Goal: Task Accomplishment & Management: Complete application form

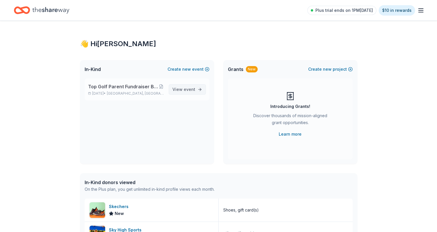
click at [180, 88] on span "View event" at bounding box center [184, 89] width 23 height 7
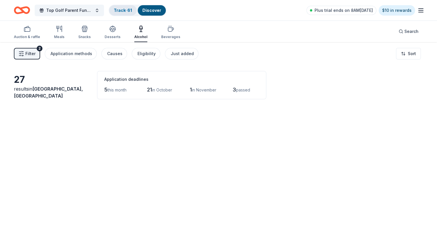
click at [127, 10] on link "Track · 61" at bounding box center [123, 10] width 18 height 5
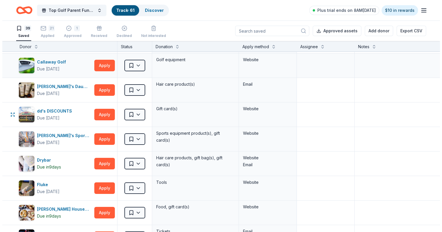
scroll to position [58, 0]
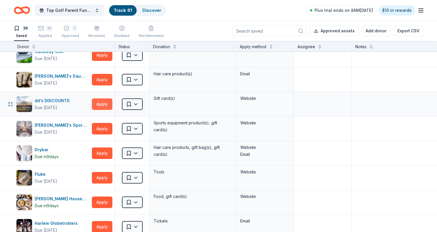
click at [99, 103] on button "Apply" at bounding box center [102, 105] width 21 height 12
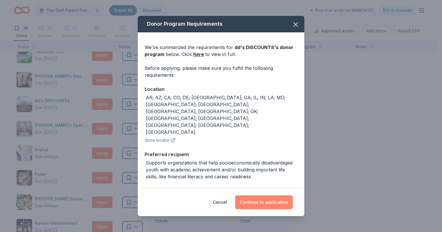
click at [272, 202] on button "Continue to application" at bounding box center [264, 203] width 58 height 14
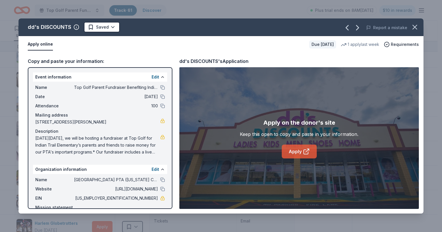
click at [297, 152] on link "Apply" at bounding box center [299, 152] width 35 height 14
click at [111, 28] on html "Top Golf Parent Fundraiser Benefiting Indian Trail Elementary's PTA Track · 61 …" at bounding box center [221, 116] width 442 height 232
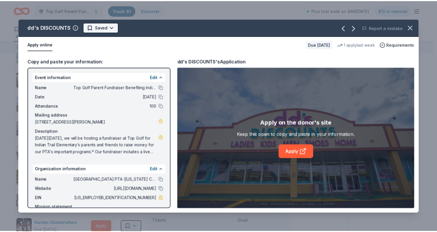
scroll to position [0, 0]
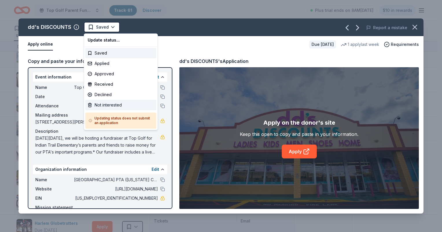
click at [113, 103] on div "Not interested" at bounding box center [120, 105] width 71 height 10
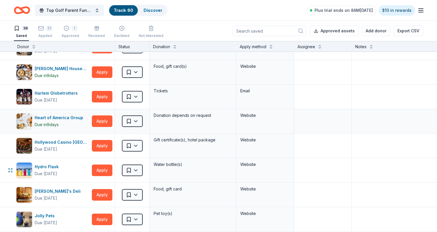
scroll to position [202, 0]
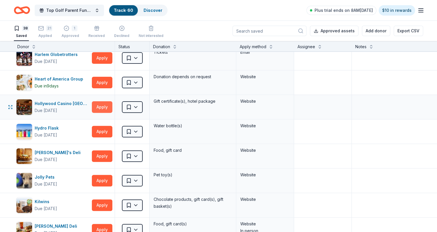
click at [94, 110] on button "Apply" at bounding box center [102, 107] width 21 height 12
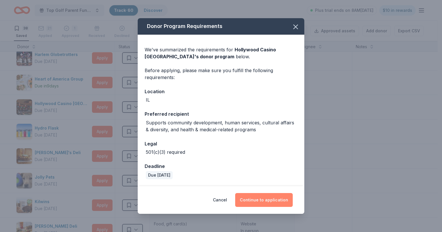
click at [261, 203] on button "Continue to application" at bounding box center [264, 200] width 58 height 14
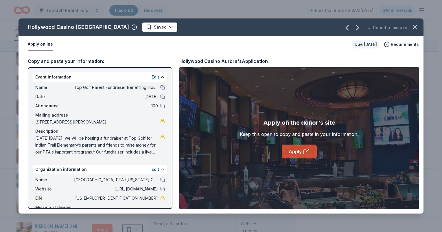
click at [302, 149] on link "Apply" at bounding box center [299, 152] width 35 height 14
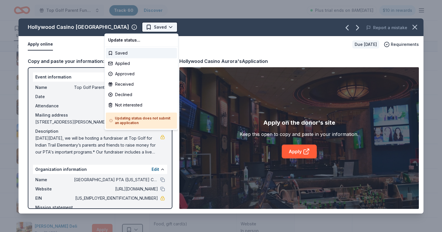
click at [132, 30] on html "Top Golf Parent Fundraiser Benefiting Indian Trail Elementary's PTA Track · 60 …" at bounding box center [221, 116] width 442 height 232
click at [126, 60] on div "Applied" at bounding box center [141, 63] width 71 height 10
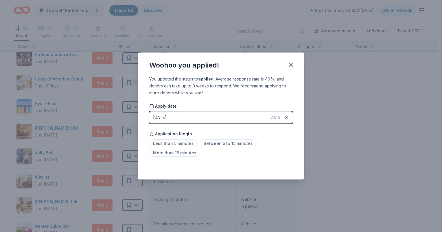
drag, startPoint x: 288, startPoint y: 65, endPoint x: 265, endPoint y: 74, distance: 24.5
click at [288, 65] on icon "button" at bounding box center [291, 65] width 8 height 8
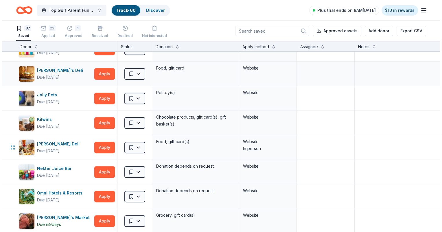
scroll to position [289, 0]
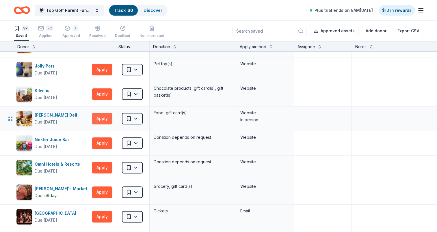
click at [105, 118] on button "Apply" at bounding box center [102, 119] width 21 height 12
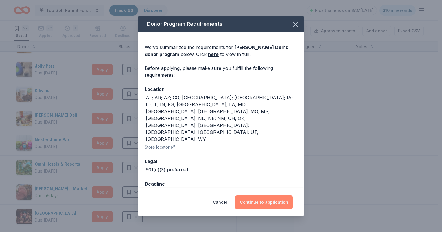
click at [271, 196] on button "Continue to application" at bounding box center [264, 203] width 58 height 14
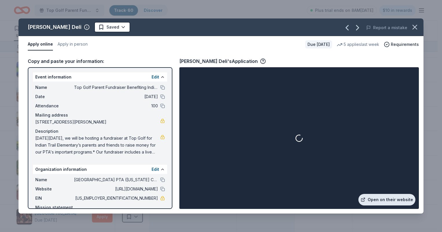
click at [386, 199] on link "Open on their website" at bounding box center [386, 200] width 57 height 12
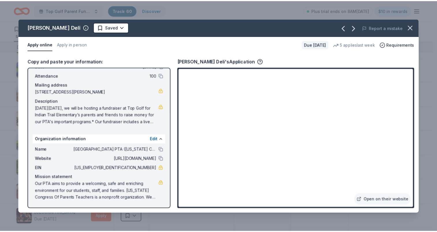
scroll to position [37, 0]
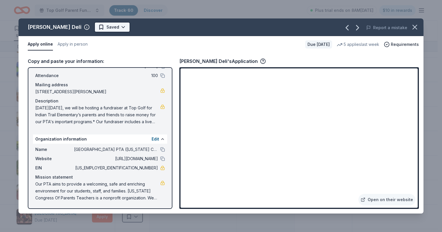
click at [97, 28] on html "Top Golf Parent Fundraiser Benefiting Indian Trail Elementary's PTA Track · 60 …" at bounding box center [221, 116] width 442 height 232
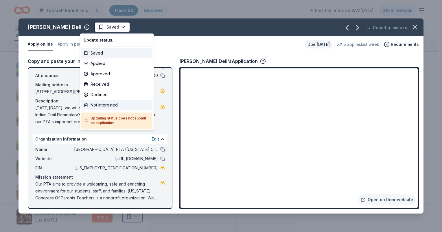
click at [103, 109] on div "Not interested" at bounding box center [116, 105] width 71 height 10
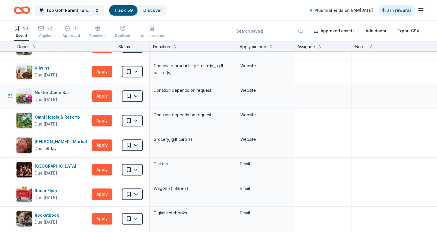
scroll to position [318, 0]
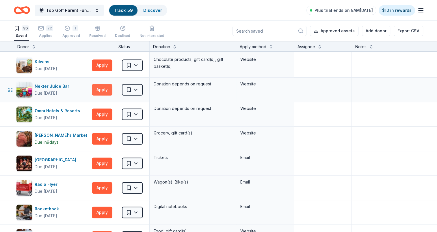
click at [103, 88] on button "Apply" at bounding box center [102, 90] width 21 height 12
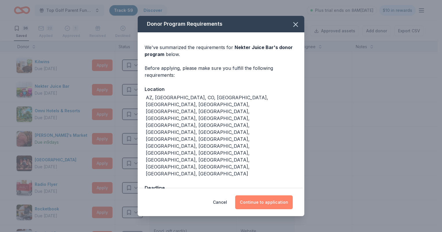
click at [254, 196] on button "Continue to application" at bounding box center [264, 203] width 58 height 14
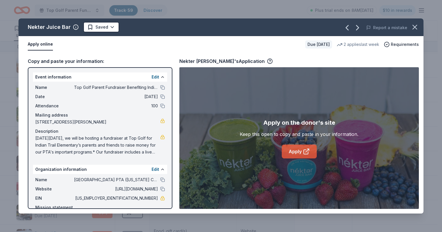
click at [298, 156] on link "Apply" at bounding box center [299, 152] width 35 height 14
click at [109, 24] on html "Top Golf Parent Fundraiser Benefiting Indian Trail Elementary's PTA Track · 59 …" at bounding box center [221, 116] width 442 height 232
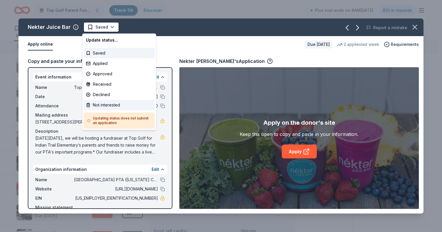
click at [107, 104] on div "Not interested" at bounding box center [119, 105] width 71 height 10
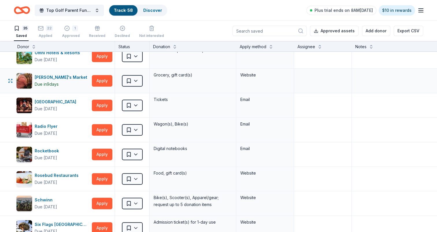
scroll to position [376, 0]
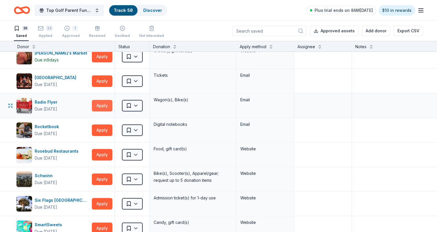
click at [102, 105] on button "Apply" at bounding box center [102, 106] width 21 height 12
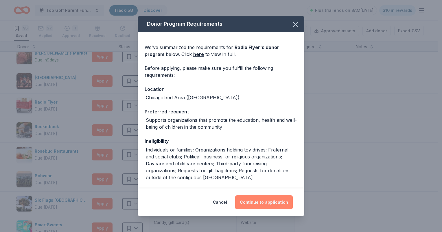
click at [259, 200] on button "Continue to application" at bounding box center [264, 203] width 58 height 14
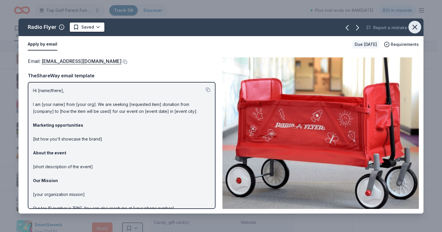
click at [418, 24] on icon "button" at bounding box center [414, 27] width 8 height 8
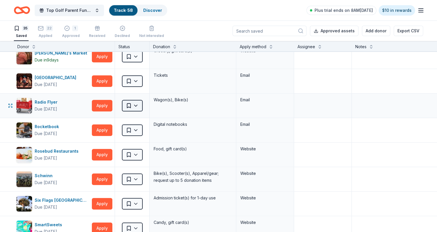
click at [136, 103] on html "Top Golf Parent Fundraiser Benefiting Indian Trail Elementary's PTA Track · 58 …" at bounding box center [218, 116] width 437 height 232
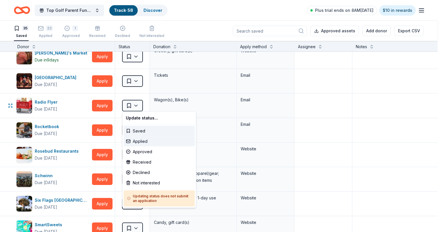
click at [139, 139] on div "Applied" at bounding box center [158, 141] width 71 height 10
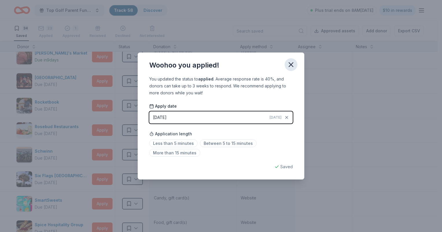
click at [292, 66] on icon "button" at bounding box center [291, 65] width 4 height 4
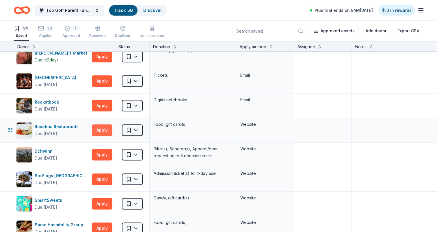
click at [103, 129] on button "Apply" at bounding box center [102, 131] width 21 height 12
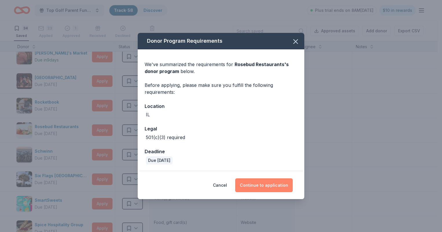
click at [259, 185] on button "Continue to application" at bounding box center [264, 186] width 58 height 14
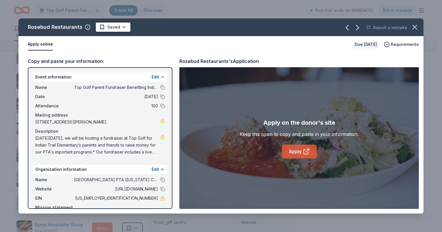
click at [299, 152] on link "Apply" at bounding box center [299, 152] width 35 height 14
click at [414, 30] on icon "button" at bounding box center [414, 27] width 8 height 8
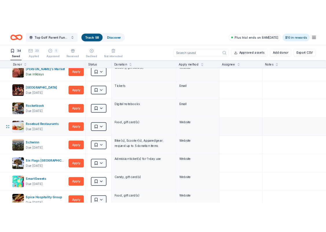
scroll to position [434, 0]
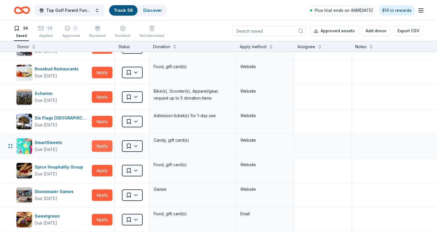
click at [94, 141] on button "Apply" at bounding box center [102, 146] width 21 height 12
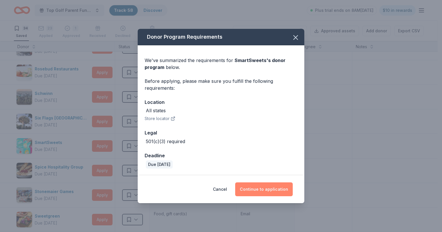
click at [263, 189] on button "Continue to application" at bounding box center [264, 190] width 58 height 14
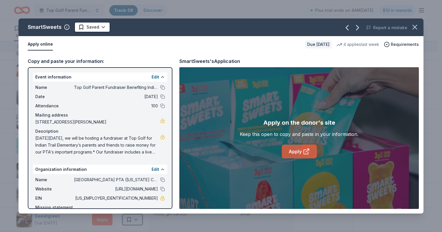
click at [298, 153] on link "Apply" at bounding box center [299, 152] width 35 height 14
click at [105, 27] on html "Top Golf Parent Fundraiser Benefiting Indian Trail Elementary's PTA Track · 58 …" at bounding box center [221, 116] width 442 height 232
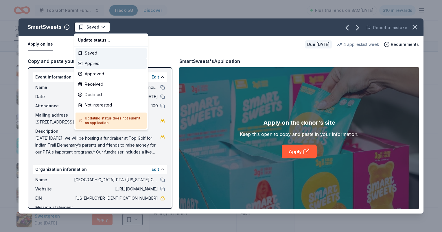
click at [96, 64] on div "Applied" at bounding box center [110, 63] width 71 height 10
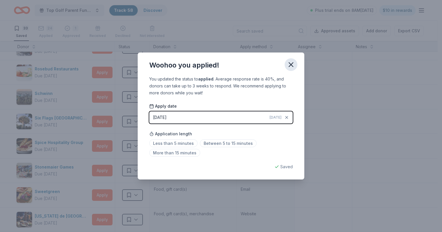
click at [290, 67] on icon "button" at bounding box center [291, 65] width 8 height 8
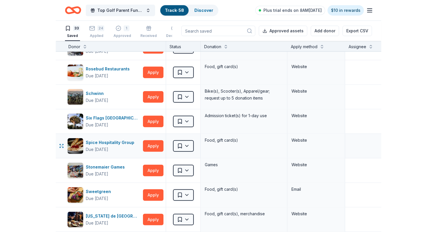
scroll to position [520, 0]
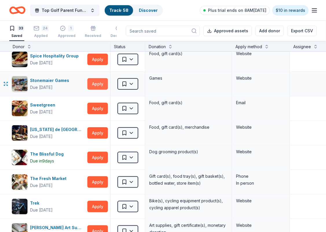
click at [94, 81] on button "Apply" at bounding box center [97, 84] width 21 height 12
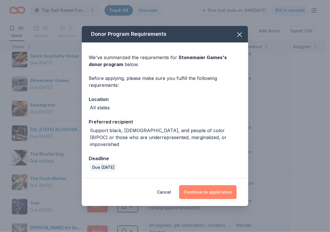
click at [210, 187] on button "Continue to application" at bounding box center [208, 193] width 58 height 14
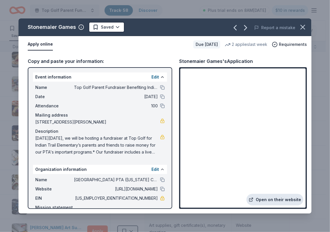
click at [276, 201] on link "Open on their website" at bounding box center [275, 200] width 57 height 12
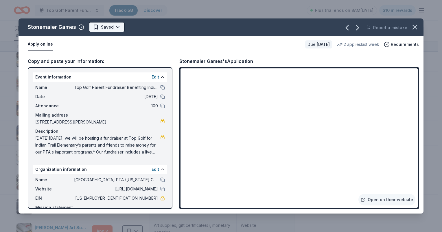
click at [112, 25] on html "Top Golf Parent Fundraiser Benefiting Indian Trail Elementary's PTA Track · 58 …" at bounding box center [221, 116] width 442 height 232
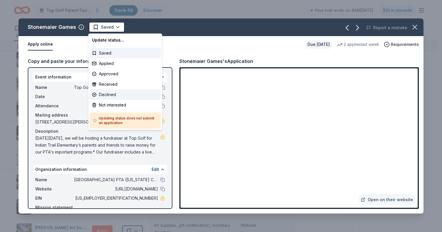
click at [114, 96] on div "Declined" at bounding box center [125, 95] width 71 height 10
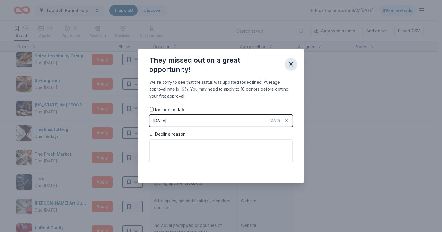
click at [292, 63] on icon "button" at bounding box center [291, 64] width 4 height 4
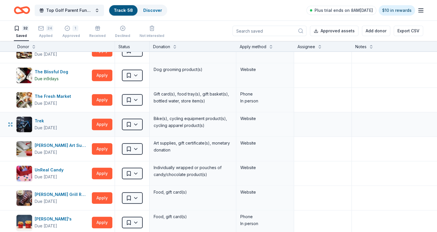
scroll to position [636, 0]
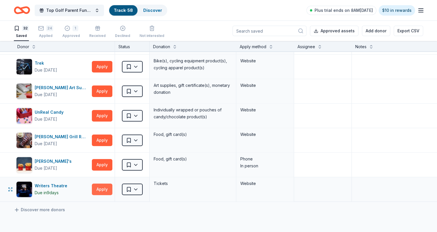
click at [106, 189] on button "Apply" at bounding box center [102, 190] width 21 height 12
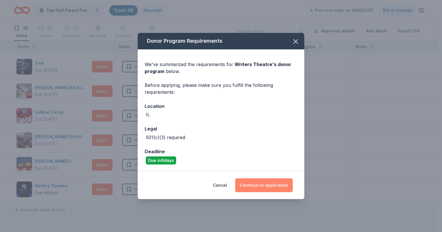
click at [270, 185] on button "Continue to application" at bounding box center [264, 186] width 58 height 14
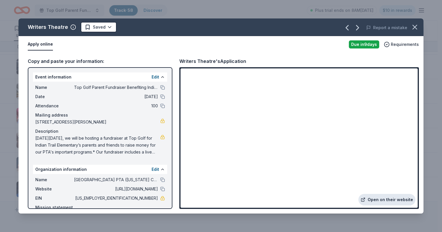
click at [395, 202] on link "Open on their website" at bounding box center [386, 200] width 57 height 12
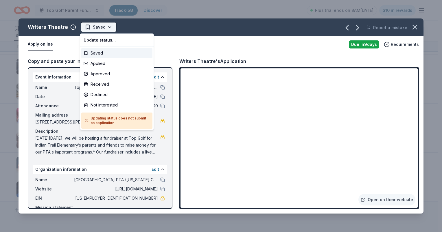
click at [108, 25] on html "Top Golf Parent Fundraiser Benefiting Indian Trail Elementary's PTA Track · 58 …" at bounding box center [221, 116] width 442 height 232
click at [104, 64] on div "Applied" at bounding box center [116, 63] width 71 height 10
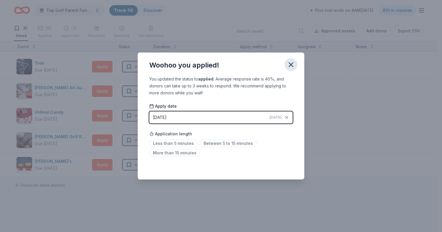
click at [290, 64] on icon "button" at bounding box center [291, 65] width 8 height 8
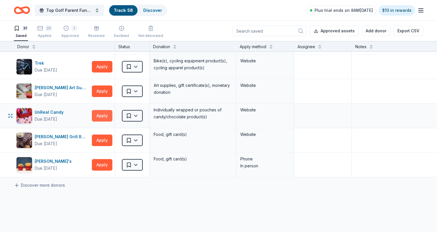
click at [101, 117] on button "Apply" at bounding box center [102, 116] width 21 height 12
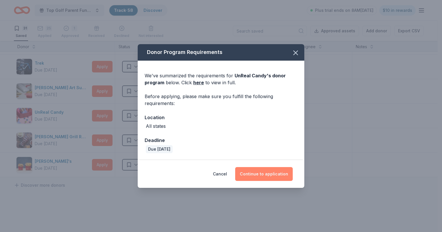
click at [259, 172] on button "Continue to application" at bounding box center [264, 174] width 58 height 14
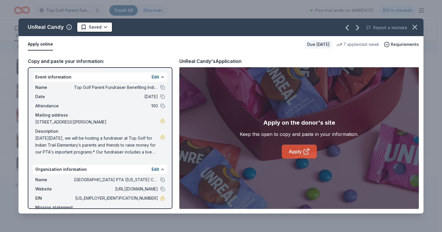
click at [299, 156] on link "Apply" at bounding box center [299, 152] width 35 height 14
click at [104, 28] on html "Top Golf Parent Fundraiser Benefiting Indian Trail Elementary's PTA Track · 58 …" at bounding box center [221, 116] width 442 height 232
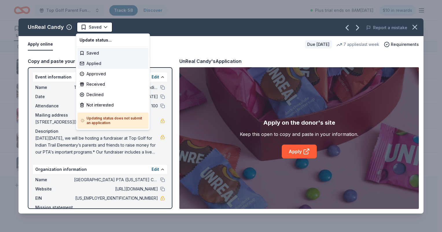
click at [104, 61] on div "Applied" at bounding box center [112, 63] width 71 height 10
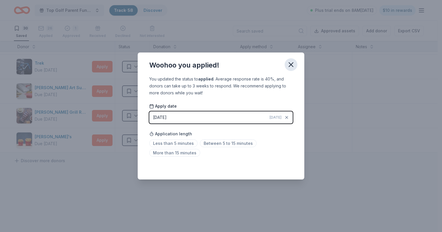
click at [290, 62] on icon "button" at bounding box center [291, 65] width 8 height 8
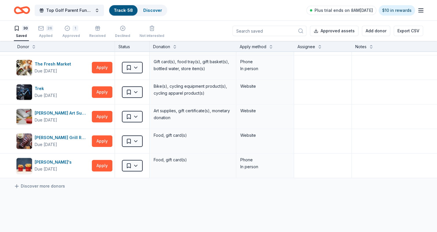
scroll to position [607, 0]
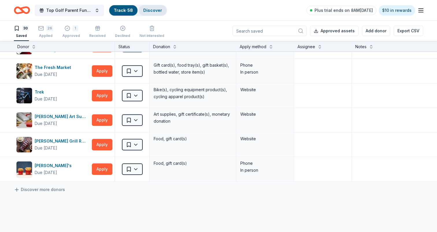
click at [148, 9] on link "Discover" at bounding box center [152, 10] width 19 height 5
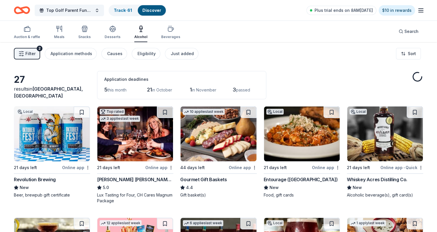
click at [71, 30] on div "Auction & raffle Meals Snacks Desserts Alcohol Beverages" at bounding box center [97, 32] width 166 height 19
click at [121, 10] on link "Track · 58" at bounding box center [123, 10] width 19 height 5
click at [133, 10] on link "Track · 58" at bounding box center [123, 10] width 19 height 5
click at [31, 34] on div "Auction & raffle" at bounding box center [27, 32] width 26 height 14
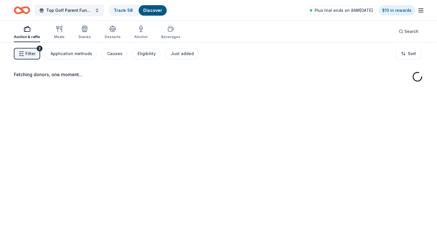
click at [153, 9] on link "Discover" at bounding box center [152, 10] width 19 height 5
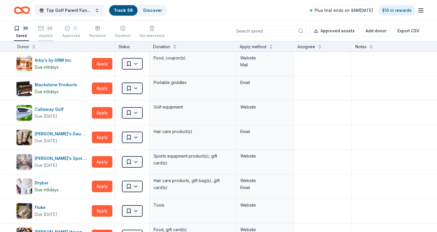
click at [50, 30] on div "26" at bounding box center [49, 28] width 7 height 6
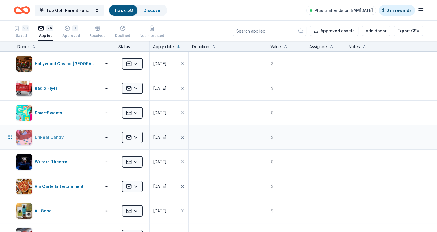
click at [48, 134] on div "UnReal Candy" at bounding box center [50, 137] width 31 height 7
click at [29, 34] on div "30 Saved 26 Applied 1 Approved Received Declined Not interested" at bounding box center [89, 32] width 151 height 18
click at [25, 34] on div "Saved" at bounding box center [21, 36] width 15 height 5
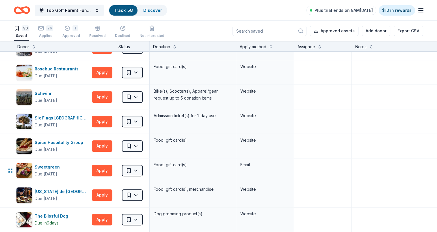
scroll to position [491, 0]
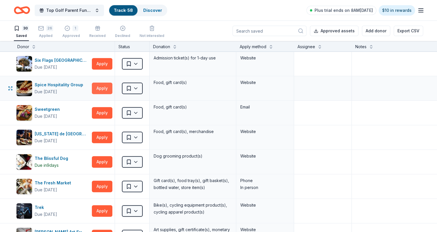
click at [96, 85] on button "Apply" at bounding box center [102, 89] width 21 height 12
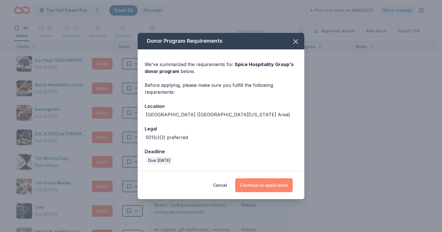
click at [266, 184] on button "Continue to application" at bounding box center [264, 186] width 58 height 14
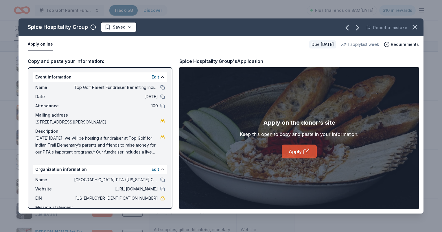
click at [290, 152] on link "Apply" at bounding box center [299, 152] width 35 height 14
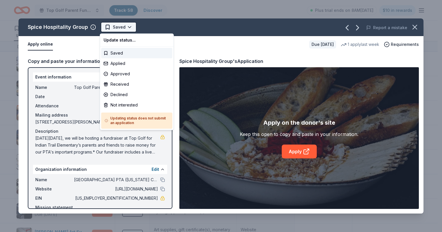
click at [126, 29] on html "Top Golf Parent Fundraiser Benefiting Indian Trail Elementary's PTA Track · 58 …" at bounding box center [221, 116] width 442 height 232
click at [119, 105] on div "Not interested" at bounding box center [136, 105] width 71 height 10
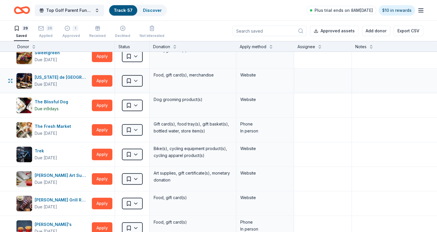
scroll to position [578, 0]
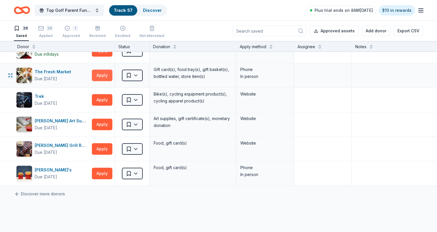
click at [97, 75] on button "Apply" at bounding box center [102, 76] width 21 height 12
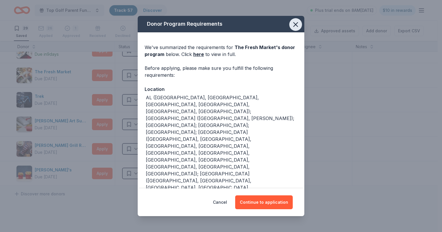
click at [296, 24] on button "button" at bounding box center [295, 24] width 13 height 13
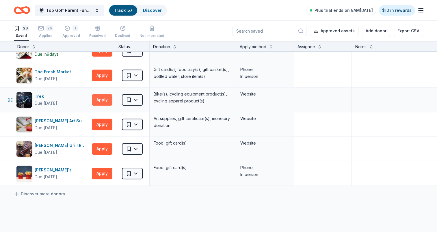
click at [97, 96] on button "Apply" at bounding box center [102, 100] width 21 height 12
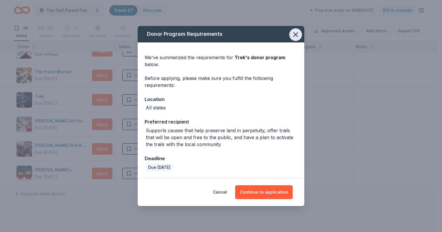
click at [294, 36] on icon "button" at bounding box center [295, 35] width 4 height 4
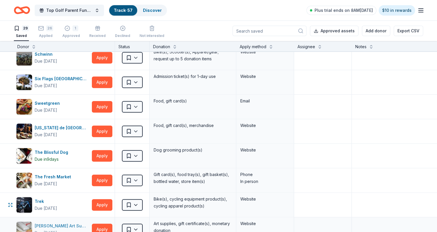
scroll to position [462, 0]
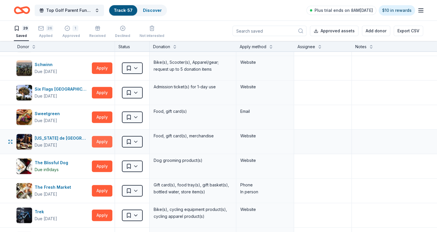
click at [109, 139] on button "Apply" at bounding box center [102, 142] width 21 height 12
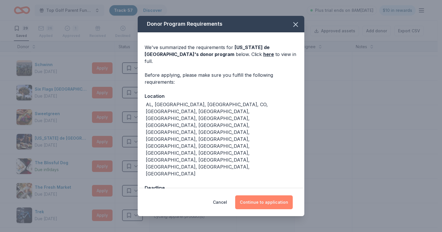
click at [252, 196] on button "Continue to application" at bounding box center [264, 203] width 58 height 14
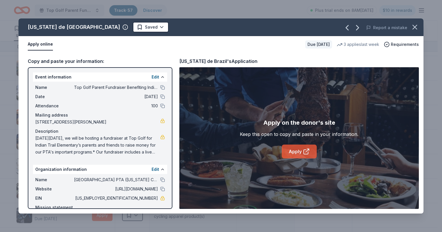
click at [293, 150] on link "Apply" at bounding box center [299, 152] width 35 height 14
click at [107, 26] on html "Top Golf Parent Fundraiser Benefiting Indian Trail Elementary's PTA Track · 57 …" at bounding box center [221, 116] width 442 height 232
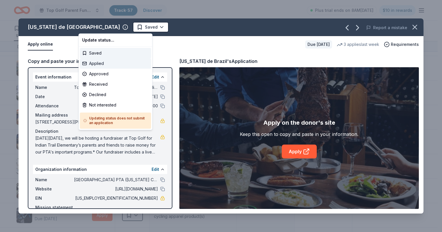
click at [103, 63] on div "Applied" at bounding box center [115, 63] width 71 height 10
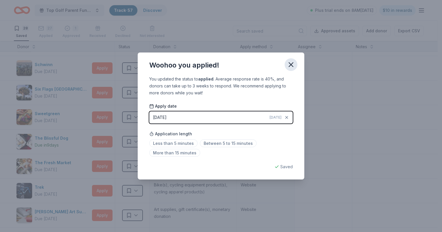
click at [294, 65] on icon "button" at bounding box center [291, 65] width 8 height 8
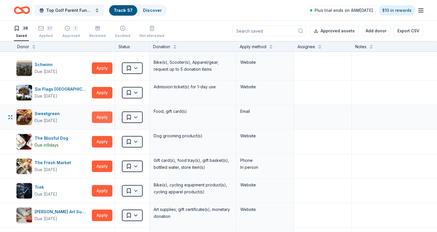
click at [100, 112] on button "Apply" at bounding box center [102, 118] width 21 height 12
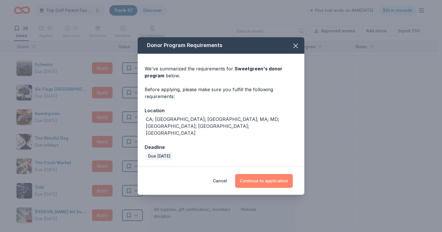
click at [269, 175] on button "Continue to application" at bounding box center [264, 181] width 58 height 14
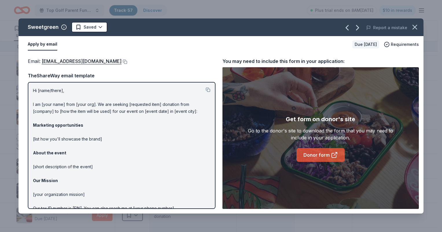
click at [319, 158] on link "Donor form" at bounding box center [320, 155] width 48 height 14
drag, startPoint x: 414, startPoint y: 30, endPoint x: 115, endPoint y: 60, distance: 300.7
click at [167, 136] on div "Sweetgreen Saved Report a mistake Apply by email Due [DATE] Requirements Email …" at bounding box center [220, 115] width 405 height 195
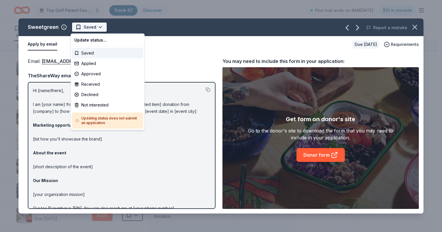
click at [98, 27] on html "Top Golf Parent Fundraiser Benefiting Indian Trail Elementary's PTA Track · 57 …" at bounding box center [221, 116] width 442 height 232
click at [97, 64] on div "Applied" at bounding box center [107, 63] width 71 height 10
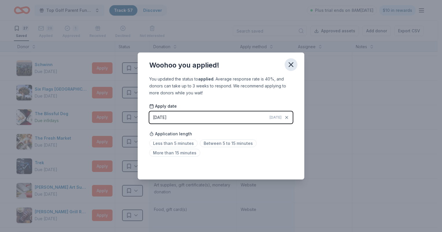
click at [294, 66] on icon "button" at bounding box center [291, 65] width 8 height 8
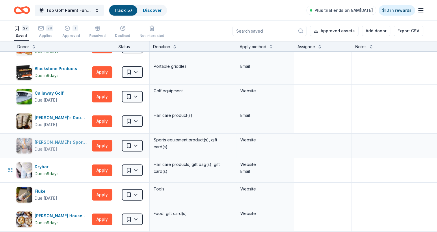
scroll to position [29, 0]
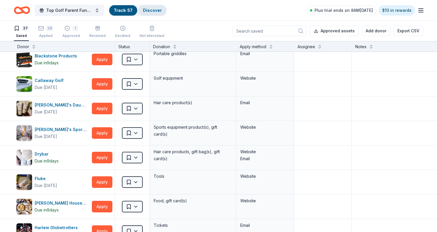
click at [155, 12] on link "Discover" at bounding box center [152, 10] width 19 height 5
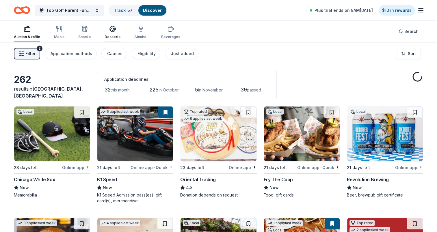
click at [106, 33] on div "Desserts" at bounding box center [113, 32] width 16 height 14
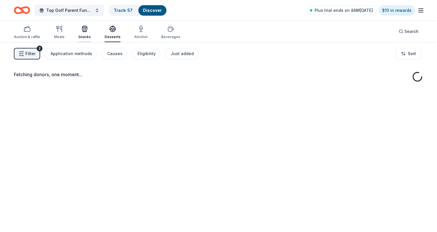
click at [83, 36] on div "Snacks" at bounding box center [84, 37] width 12 height 5
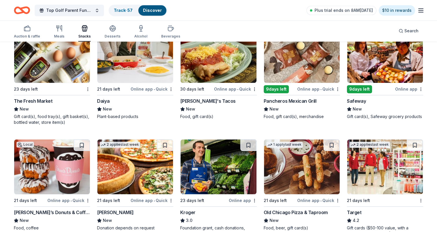
scroll to position [652, 0]
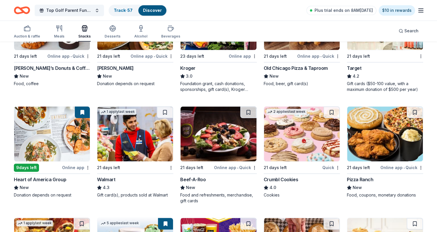
click at [68, 139] on img at bounding box center [52, 134] width 76 height 55
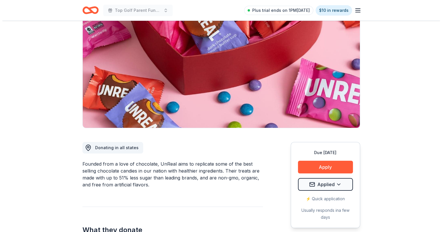
scroll to position [87, 0]
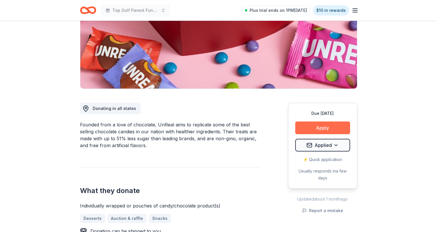
click at [323, 128] on button "Apply" at bounding box center [322, 128] width 55 height 13
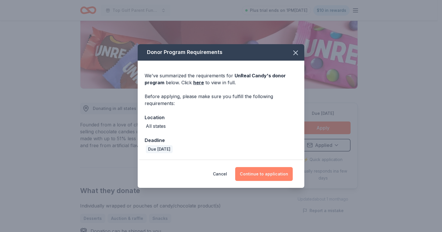
click at [256, 171] on button "Continue to application" at bounding box center [264, 174] width 58 height 14
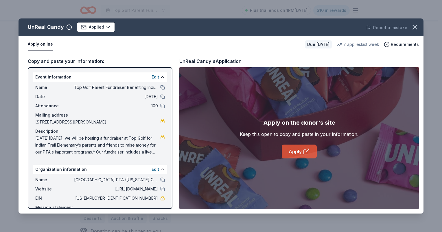
click at [293, 149] on link "Apply" at bounding box center [299, 152] width 35 height 14
